Goal: Find specific page/section: Find specific page/section

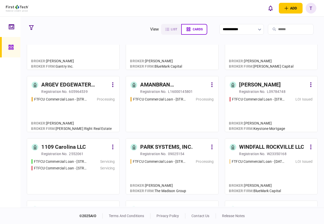
scroll to position [113, 0]
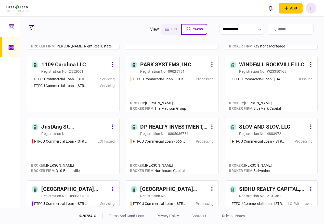
click at [273, 29] on input "search" at bounding box center [291, 29] width 46 height 11
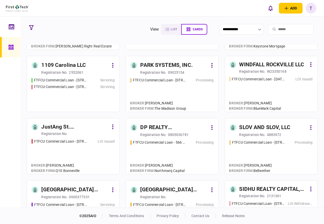
scroll to position [114, 0]
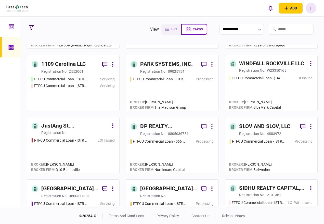
type input "*"
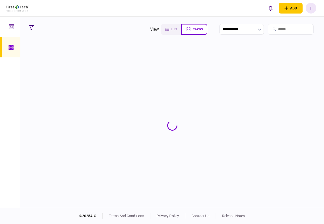
click at [275, 29] on input "search" at bounding box center [291, 29] width 46 height 11
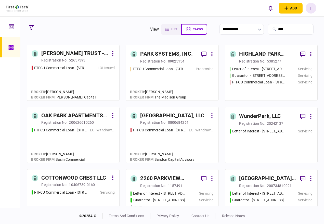
type input "****"
click at [169, 55] on div "PARK SYSTEMS, INC." at bounding box center [166, 54] width 52 height 8
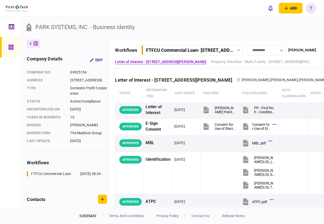
scroll to position [0, 29]
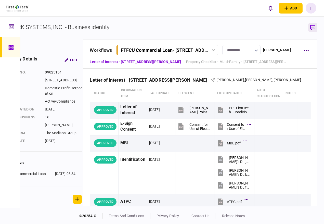
click at [312, 25] on icon "button" at bounding box center [312, 27] width 5 height 5
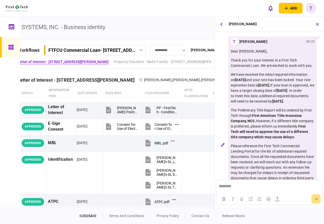
scroll to position [0, 0]
